Goal: Information Seeking & Learning: Learn about a topic

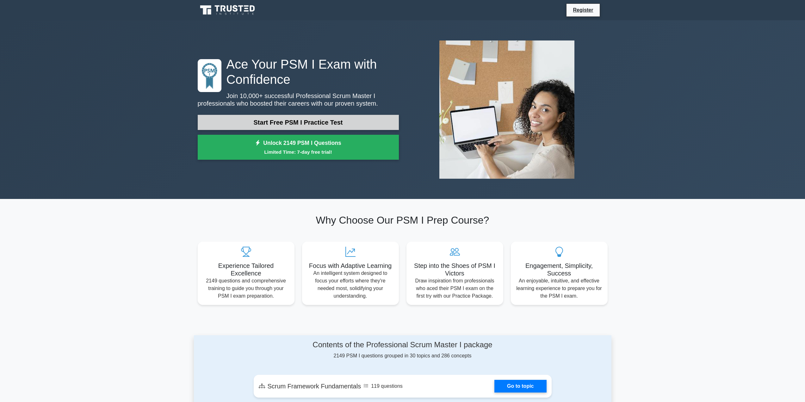
click at [315, 125] on link "Start Free PSM I Practice Test" at bounding box center [298, 122] width 201 height 15
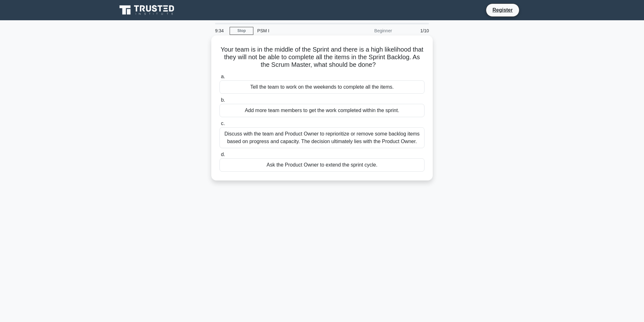
click at [305, 139] on div "Discuss with the team and Product Owner to reprioritize or remove some backlog …" at bounding box center [321, 137] width 205 height 21
click at [219, 126] on input "c. Discuss with the team and Product Owner to reprioritize or remove some backl…" at bounding box center [219, 123] width 0 height 4
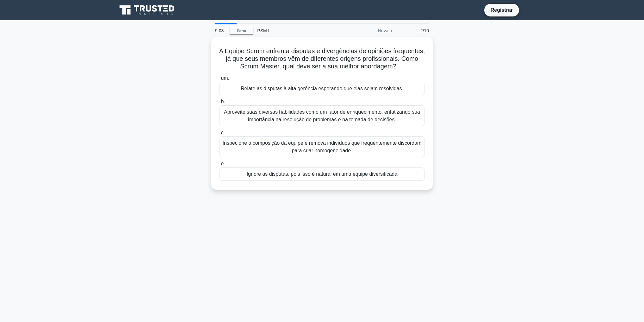
click at [178, 161] on div "A Equipe Scrum enfrenta disputas e divergências de opiniões frequentes, já que …" at bounding box center [321, 117] width 417 height 160
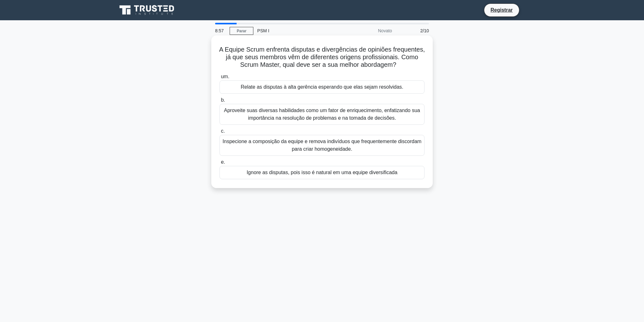
click at [289, 120] on font "Aproveite suas diversas habilidades como um fator de enriquecimento, enfatizand…" at bounding box center [322, 113] width 196 height 13
click at [219, 102] on input "b. Aproveite suas diversas habilidades como um fator de enriquecimento, enfatiz…" at bounding box center [219, 100] width 0 height 4
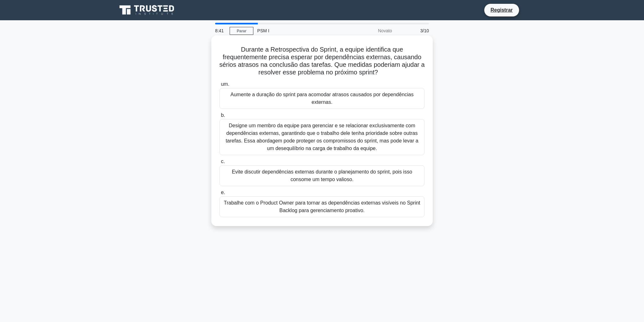
click at [261, 138] on font "Designe um membro da equipe para gerenciar e se relacionar exclusivamente com d…" at bounding box center [321, 137] width 193 height 28
click at [219, 117] on input "b. Designe um membro da equipe para gerenciar e se relacionar exclusivamente co…" at bounding box center [219, 115] width 0 height 4
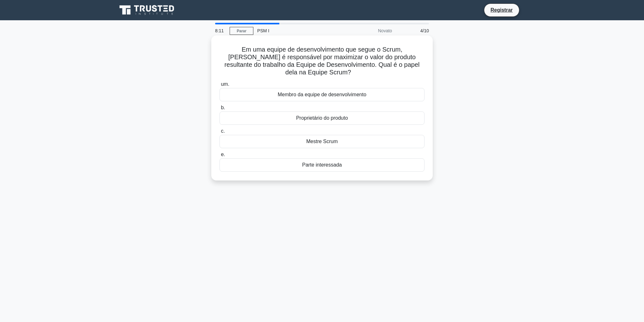
click at [283, 119] on div "Proprietário do produto" at bounding box center [321, 117] width 205 height 13
click at [219, 110] on input "b. Proprietário do produto" at bounding box center [219, 108] width 0 height 4
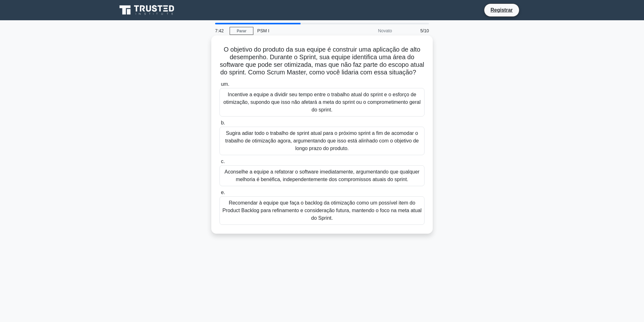
click at [292, 214] on font "Recomendar à equipe que faça o backlog da otimização como um possível item do P…" at bounding box center [321, 210] width 199 height 21
click at [219, 194] on input "e. Recomendar à equipe que faça o backlog da otimização como um possível item d…" at bounding box center [219, 192] width 0 height 4
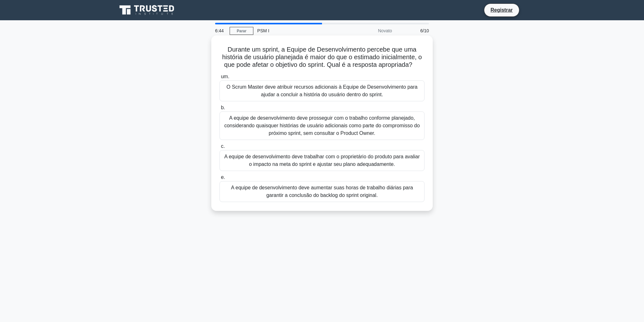
click at [336, 164] on font "A equipe de desenvolvimento deve trabalhar com o proprietário do produto para a…" at bounding box center [321, 160] width 195 height 13
click at [219, 148] on input "c. A equipe de desenvolvimento deve trabalhar com o proprietário do produto par…" at bounding box center [219, 146] width 0 height 4
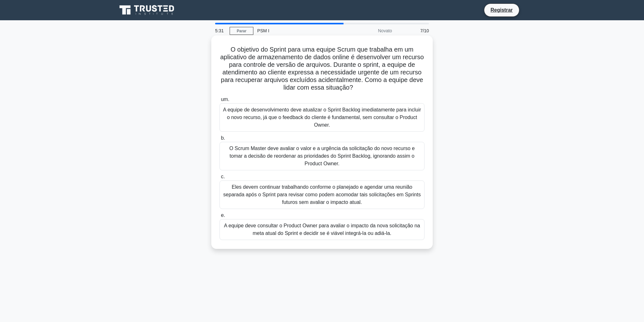
click at [330, 229] on font "A equipe deve consultar o Product Owner para avaliar o impacto da nova solicita…" at bounding box center [321, 229] width 199 height 15
click at [219, 217] on input "e. A equipe deve consultar o Product Owner para avaliar o impacto da nova solic…" at bounding box center [219, 215] width 0 height 4
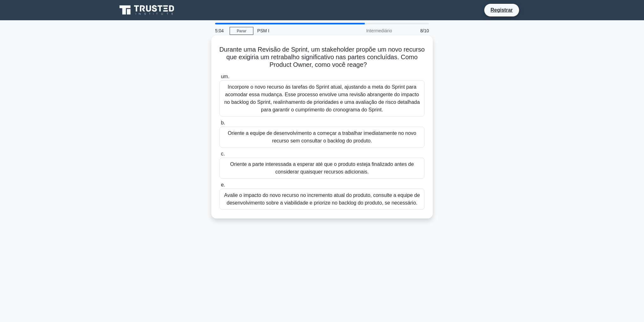
click at [304, 199] on font "Avalie o impacto do novo recurso no incremento atual do produto, consulte a equ…" at bounding box center [321, 198] width 199 height 15
click at [219, 187] on input "e. Avalie o impacto do novo recurso no incremento atual do produto, consulte a …" at bounding box center [219, 185] width 0 height 4
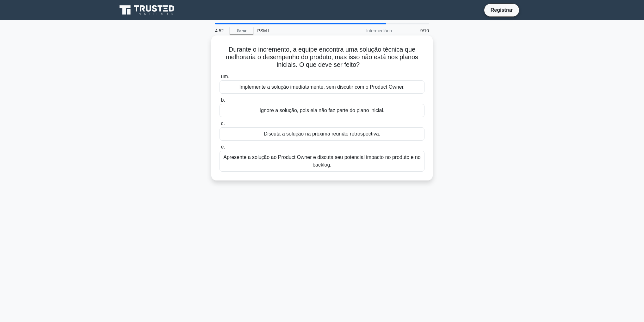
click at [345, 166] on font "Apresente a solução ao Product Owner e discuta seu potencial impacto no produto…" at bounding box center [321, 160] width 199 height 15
click at [219, 149] on input "e. Apresente a solução ao Product Owner e discuta seu potencial impacto no prod…" at bounding box center [219, 147] width 0 height 4
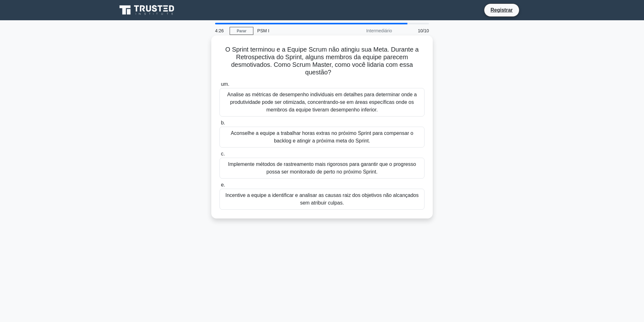
click at [312, 199] on font "Incentive a equipe a identificar e analisar as causas raiz dos objetivos não al…" at bounding box center [321, 198] width 199 height 15
click at [219, 187] on input "e. Incentive a equipe a identificar e analisar as causas raiz dos objetivos não…" at bounding box center [219, 185] width 0 height 4
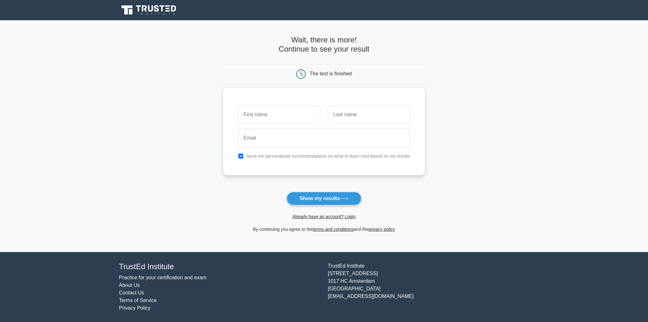
click at [284, 118] on input "text" at bounding box center [279, 114] width 82 height 18
type input "[PERSON_NAME]"
click at [351, 116] on input "text" at bounding box center [369, 114] width 82 height 18
type input "Motta"
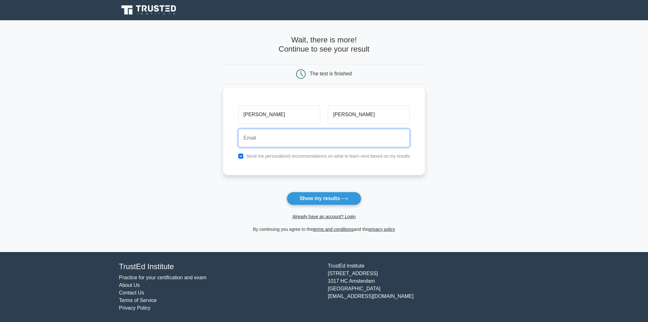
click at [317, 138] on input "email" at bounding box center [324, 138] width 172 height 18
type input "maimiodibaum@gmail.com"
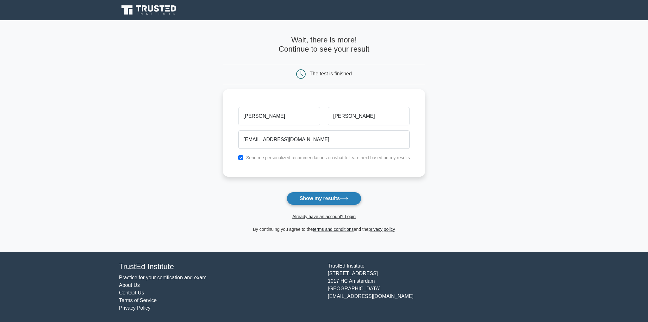
click at [327, 198] on button "Show my results" at bounding box center [323, 198] width 75 height 13
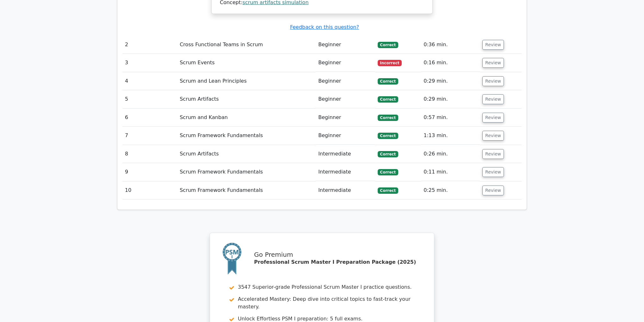
scroll to position [701, 0]
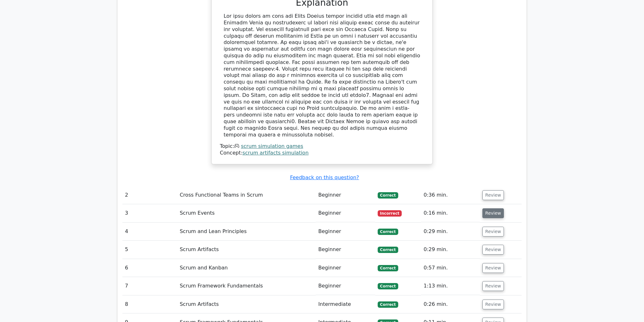
click at [492, 208] on button "Review" at bounding box center [492, 213] width 21 height 10
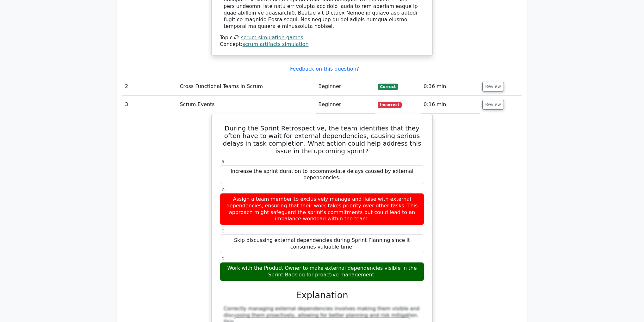
scroll to position [827, 0]
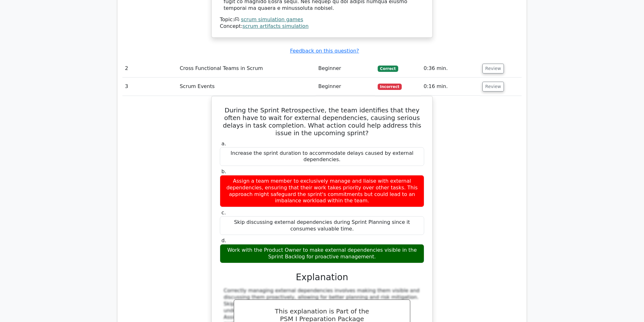
click at [492, 145] on div "During the Sprint Retrospective, the team identifies that they often have to wa…" at bounding box center [321, 244] width 399 height 296
